Goal: Information Seeking & Learning: Find specific fact

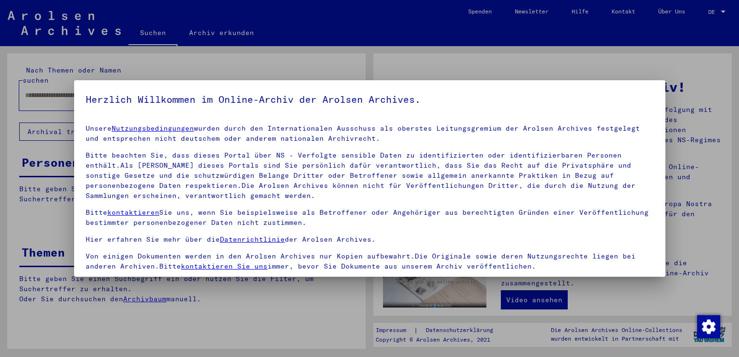
click at [214, 87] on div "Herzlich Willkommen im Online-Archiv der Arolsen Archives. Unsere Nutzungsbedin…" at bounding box center [369, 178] width 591 height 197
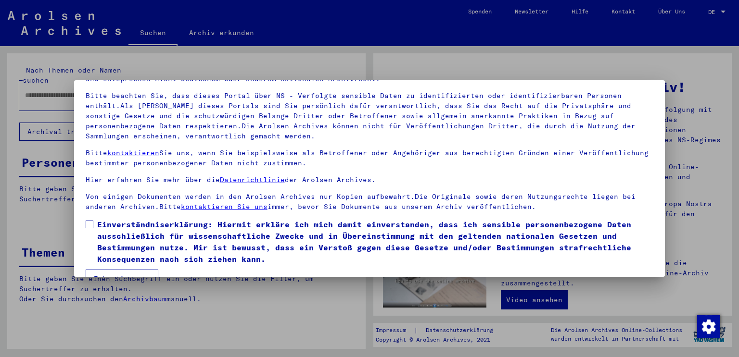
scroll to position [82, 0]
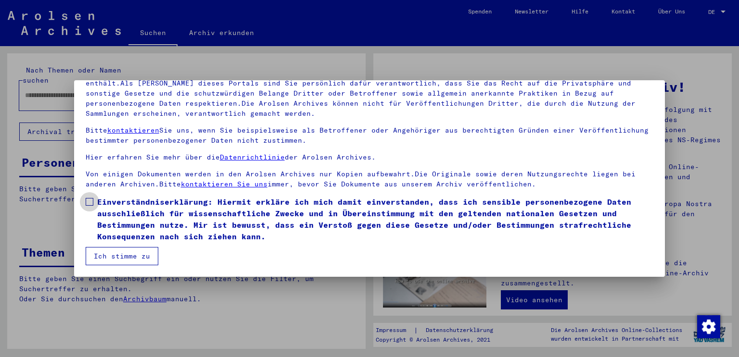
click at [106, 225] on span "Einverständniserklärung: Hiermit erkläre ich mich damit einverstanden, dass ich…" at bounding box center [375, 219] width 557 height 46
click at [108, 252] on button "Ich stimme zu" at bounding box center [122, 256] width 73 height 18
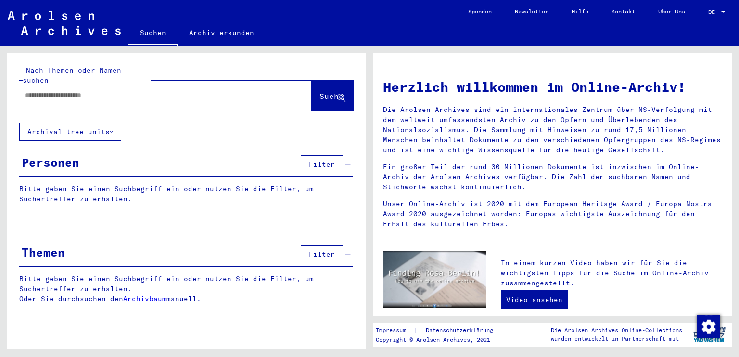
click at [156, 90] on input "text" at bounding box center [153, 95] width 257 height 10
type input "**********"
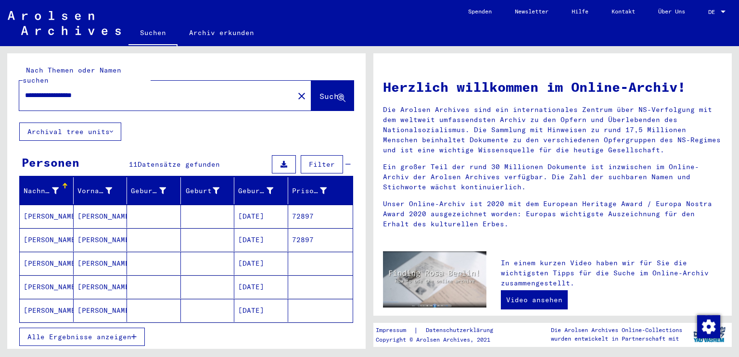
click at [302, 210] on mat-cell "72897" at bounding box center [320, 216] width 65 height 23
